Goal: Information Seeking & Learning: Learn about a topic

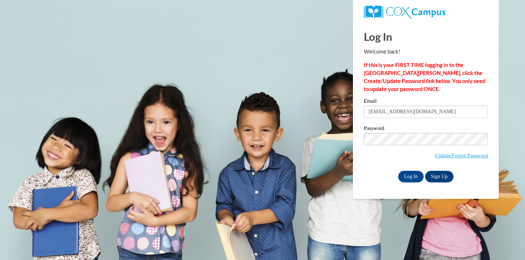
click at [410, 173] on input "Log In" at bounding box center [410, 177] width 25 height 12
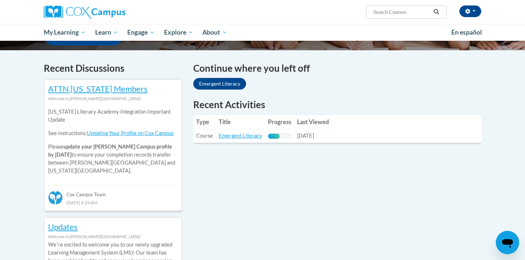
scroll to position [200, 0]
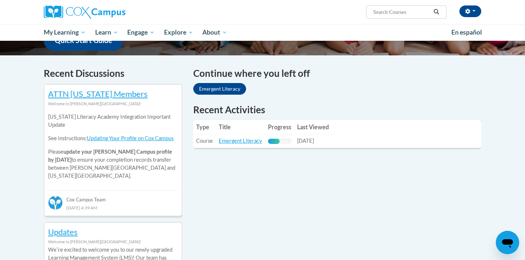
click at [230, 130] on th "Title" at bounding box center [240, 127] width 49 height 15
click at [243, 144] on link "Emergent Literacy" at bounding box center [240, 141] width 43 height 6
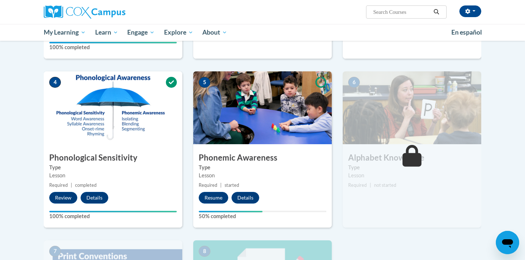
scroll to position [300, 0]
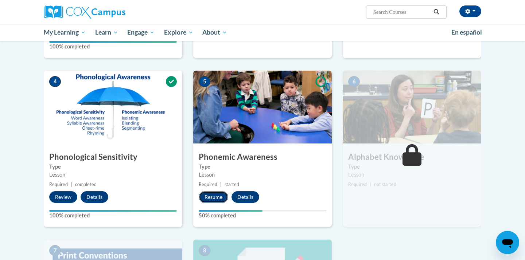
click at [212, 199] on button "Resume" at bounding box center [214, 197] width 30 height 12
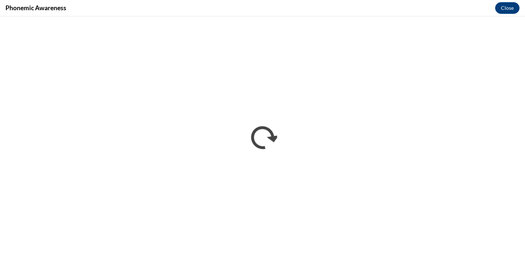
scroll to position [0, 0]
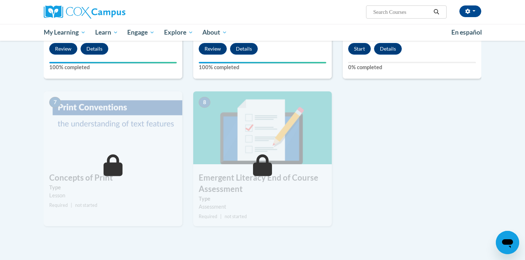
scroll to position [400, 0]
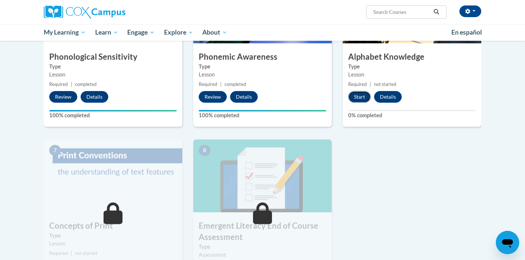
click at [360, 97] on button "Start" at bounding box center [359, 97] width 23 height 12
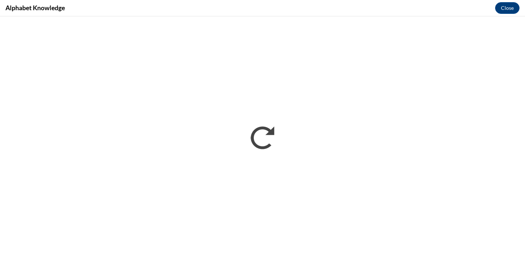
scroll to position [0, 0]
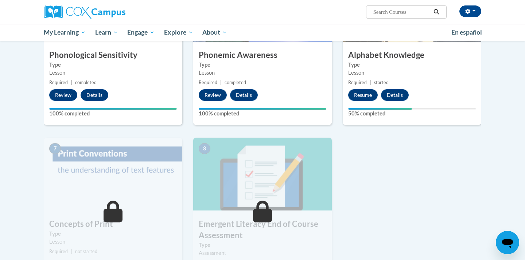
scroll to position [401, 0]
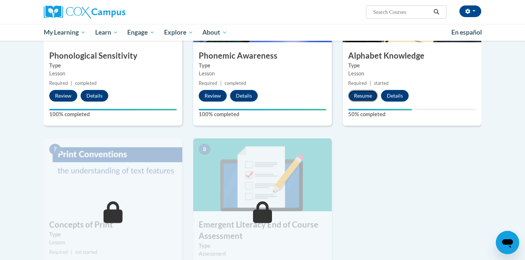
click at [366, 95] on button "Resume" at bounding box center [363, 96] width 30 height 12
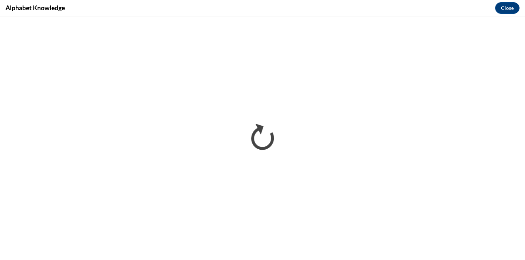
scroll to position [0, 0]
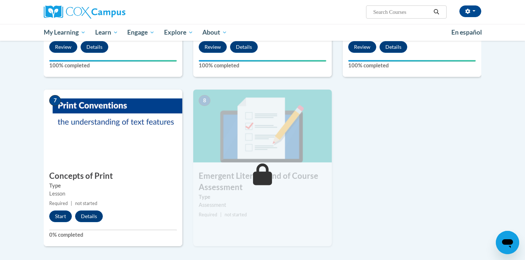
scroll to position [450, 0]
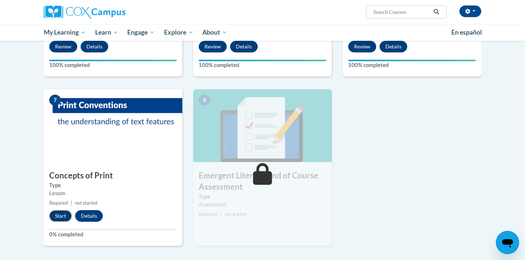
click at [58, 219] on button "Start" at bounding box center [60, 216] width 23 height 12
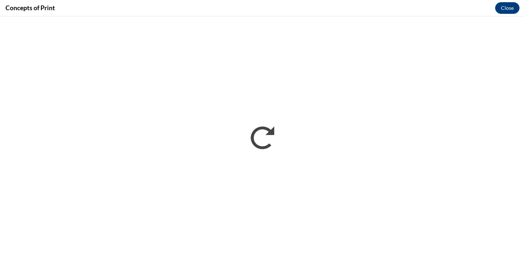
scroll to position [0, 0]
